Goal: Information Seeking & Learning: Check status

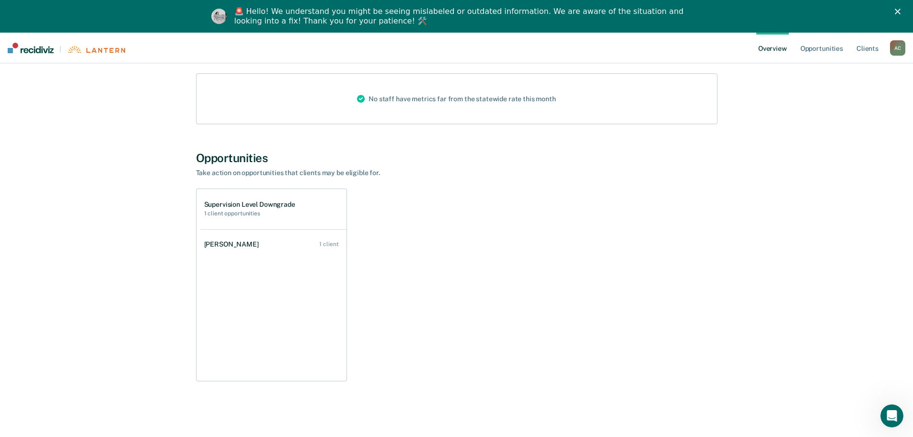
scroll to position [122, 0]
click at [324, 242] on div "1 client" at bounding box center [328, 242] width 19 height 7
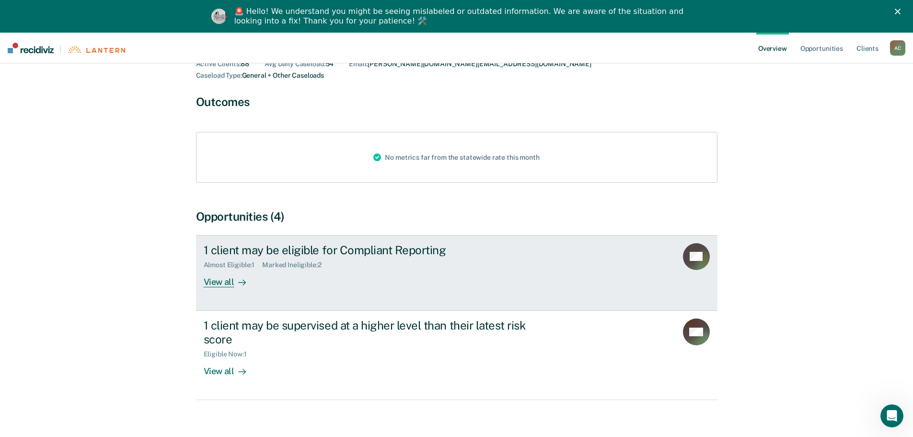
scroll to position [70, 0]
click at [222, 269] on div "View all" at bounding box center [231, 276] width 54 height 19
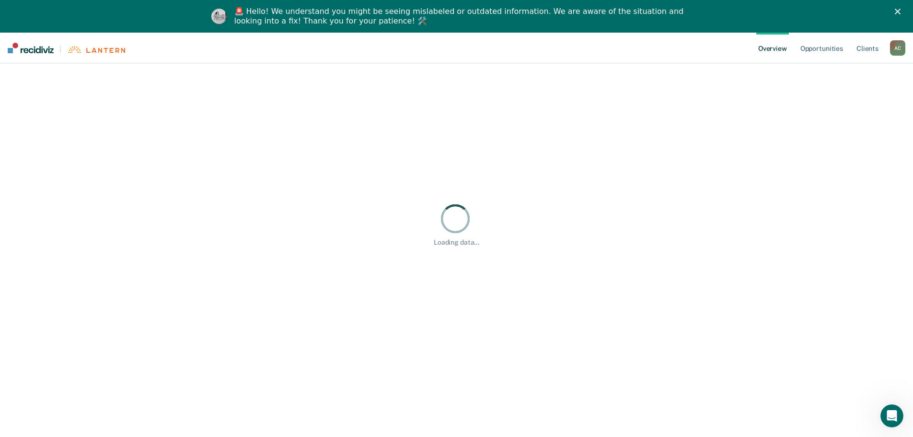
scroll to position [33, 0]
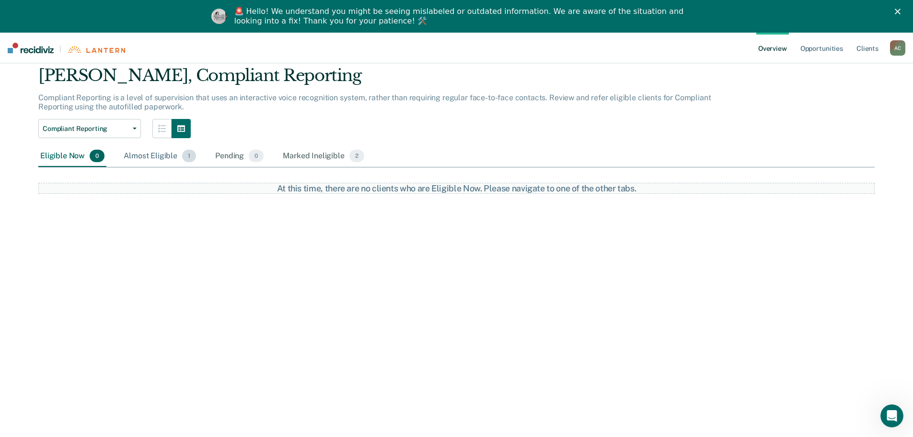
click at [151, 151] on div "Almost Eligible 1" at bounding box center [160, 156] width 76 height 21
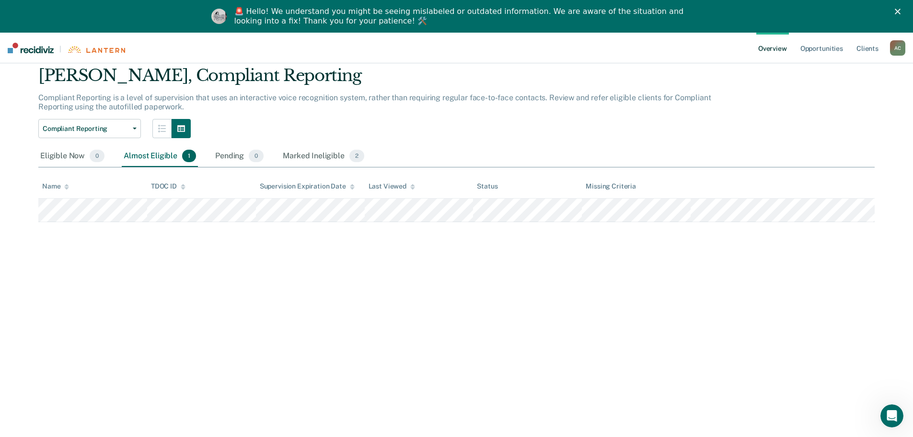
click at [38, 207] on div "[PERSON_NAME] Overview / [PERSON_NAME] Profile / Compliant Reporting [PERSON_NA…" at bounding box center [457, 132] width 890 height 180
click at [682, 212] on tr at bounding box center [456, 209] width 836 height 23
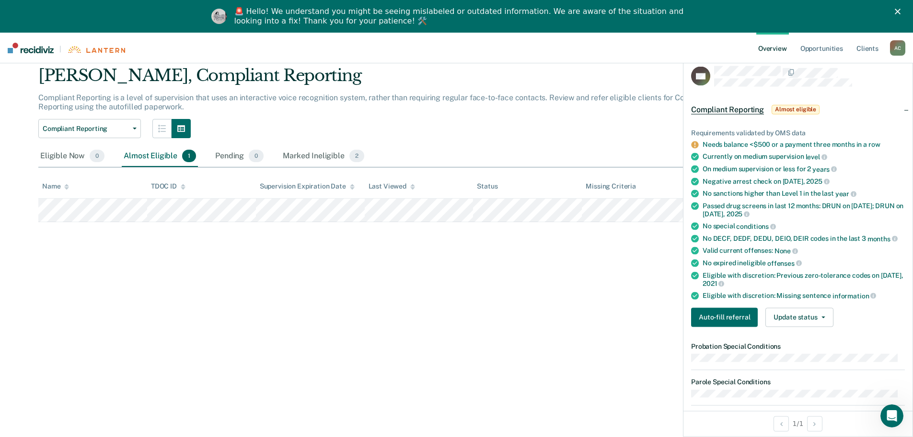
click at [502, 303] on div "[PERSON_NAME] Overview / [PERSON_NAME] Profile / Compliant Reporting [PERSON_NA…" at bounding box center [457, 224] width 890 height 364
